Goal: Navigation & Orientation: Find specific page/section

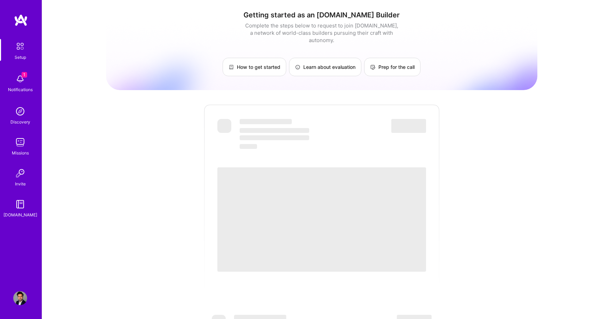
click at [21, 81] on img at bounding box center [20, 79] width 14 height 14
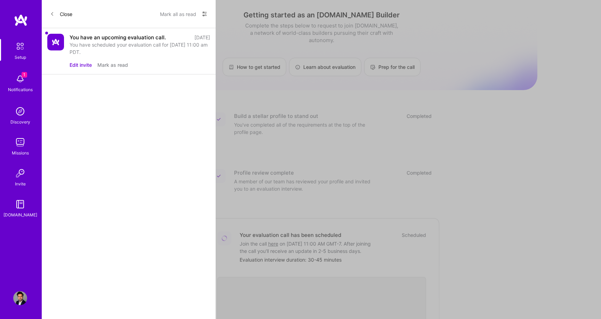
click at [83, 54] on div "You have scheduled your evaluation call for [DATE] 11:00 am PDT." at bounding box center [140, 48] width 141 height 15
click at [56, 41] on img at bounding box center [55, 42] width 17 height 17
click at [155, 39] on div "You have an upcoming evaluation call." at bounding box center [118, 37] width 96 height 7
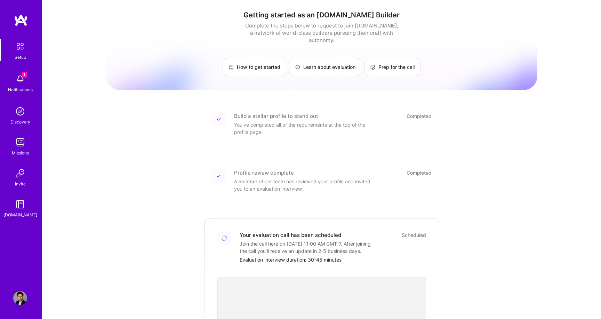
click at [23, 84] on div "Setup 1 Notifications Discovery Missions Invite [DOMAIN_NAME]" at bounding box center [21, 129] width 42 height 180
click at [22, 80] on img at bounding box center [20, 79] width 14 height 14
click at [339, 139] on div "1 Setup 1 Notifications Discovery Missions Invite [DOMAIN_NAME] Profile Close M…" at bounding box center [300, 247] width 601 height 494
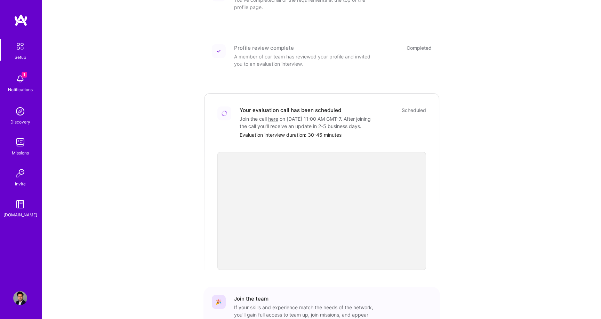
scroll to position [178, 0]
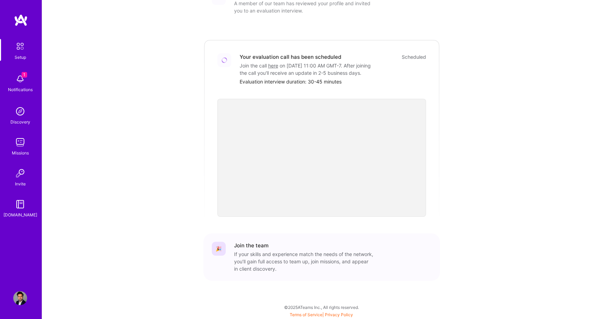
click at [21, 75] on img at bounding box center [20, 79] width 14 height 14
